Goal: Information Seeking & Learning: Learn about a topic

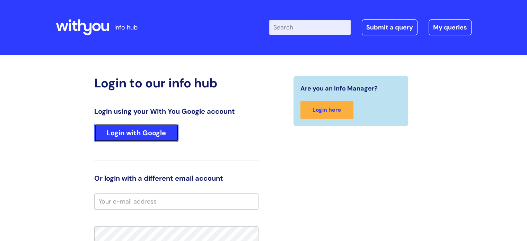
click at [160, 134] on link "Login with Google" at bounding box center [136, 133] width 84 height 18
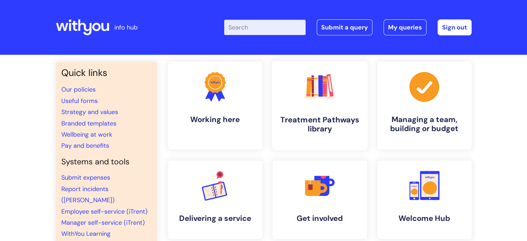
click at [328, 85] on icon ".cls-1{fill:#f89b22;}.cls-1,.cls-2,.cls-3,.cls-4,.cls-5,.cls-6,.cls-7{stroke-wi…" at bounding box center [320, 86] width 34 height 34
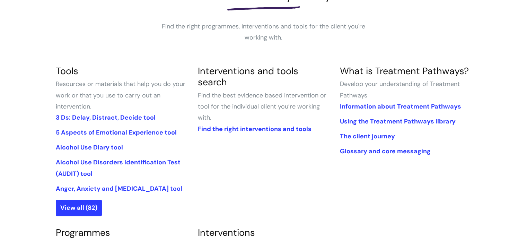
scroll to position [126, 0]
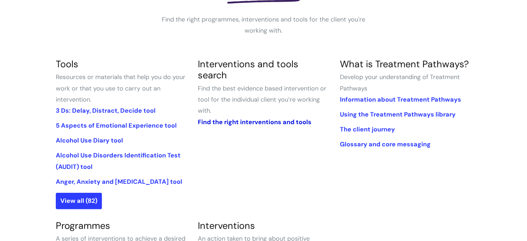
click at [234, 118] on link "Find the right interventions and tools" at bounding box center [255, 122] width 114 height 8
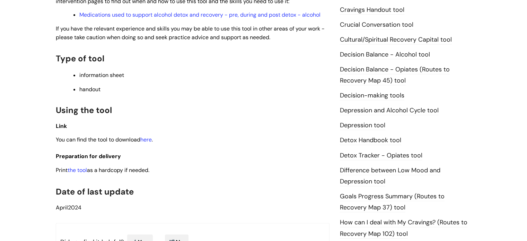
scroll to position [316, 0]
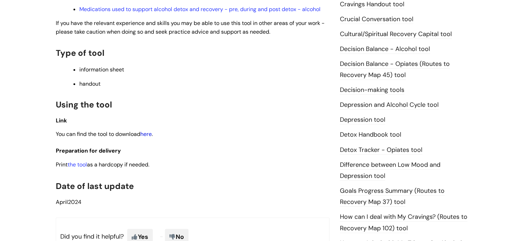
click at [151, 135] on link "here" at bounding box center [145, 133] width 11 height 7
